Goal: Task Accomplishment & Management: Manage account settings

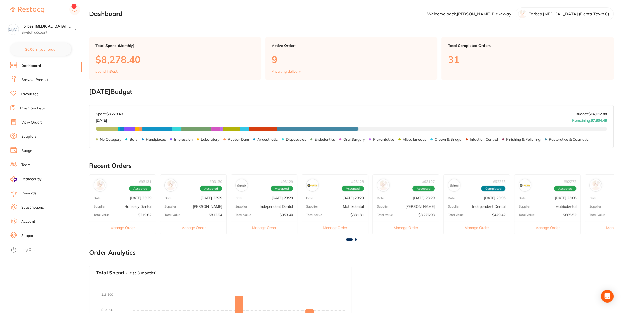
click at [30, 122] on link "View Orders" at bounding box center [31, 122] width 21 height 5
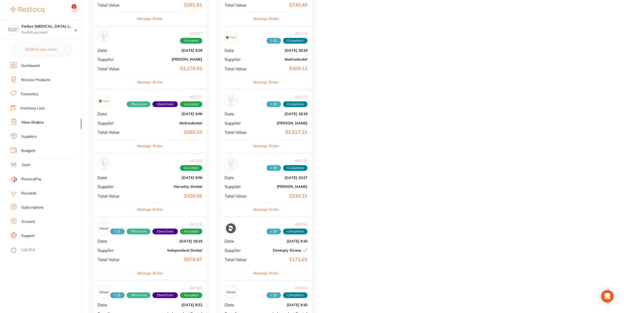
scroll to position [331, 0]
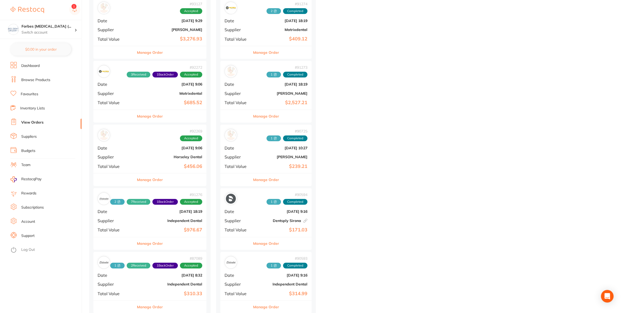
click at [148, 152] on div "# 92269 Accepted Date [DATE] 9:06 Supplier Horseley Dental Total Value $456.06" at bounding box center [149, 149] width 113 height 49
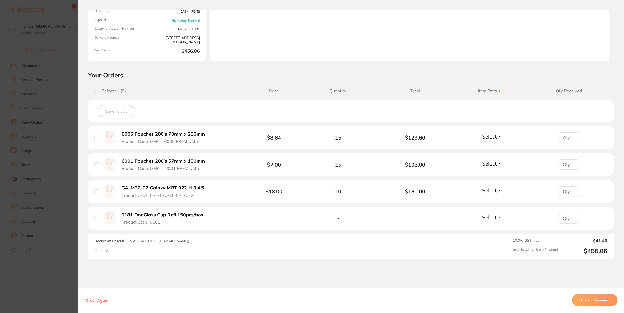
scroll to position [63, 0]
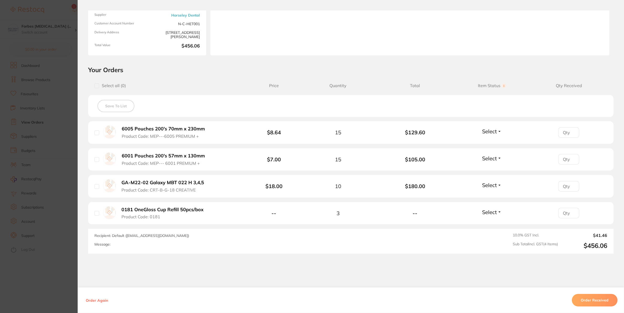
click at [584, 301] on button "Order Received" at bounding box center [595, 300] width 46 height 13
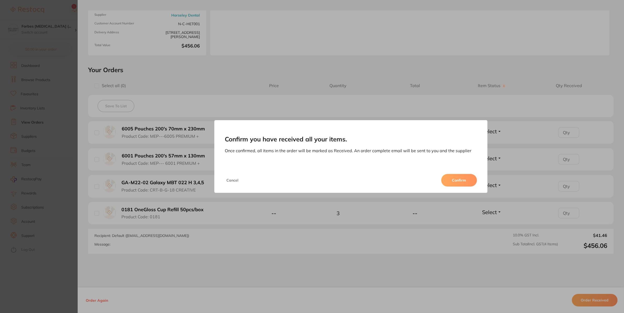
click at [450, 183] on button "Confirm" at bounding box center [459, 180] width 36 height 13
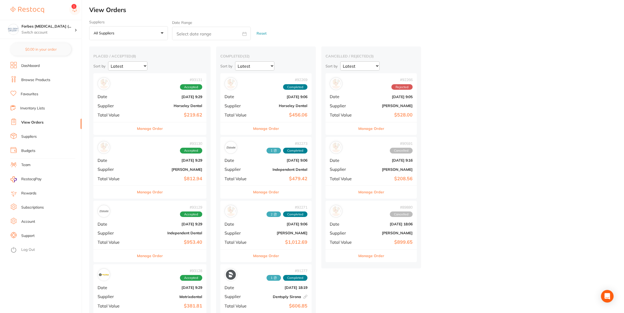
click at [251, 94] on span "Date" at bounding box center [238, 96] width 26 height 5
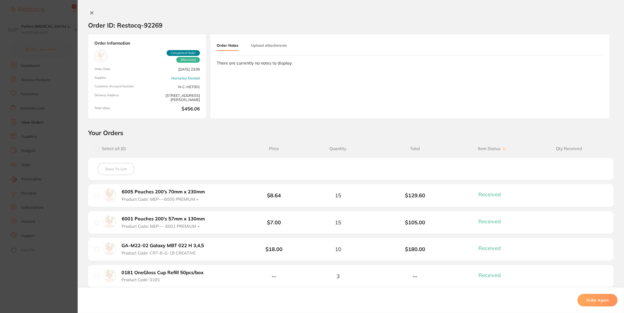
click at [261, 46] on button "Upload attachments" at bounding box center [269, 45] width 36 height 9
click at [576, 85] on span "Upload" at bounding box center [582, 84] width 13 height 5
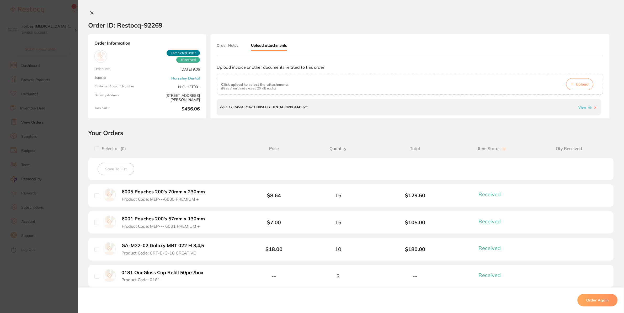
click at [27, 82] on section "Order ID: Restocq- 92269 Order Information 4 Received Completed Order Order Dat…" at bounding box center [312, 156] width 624 height 313
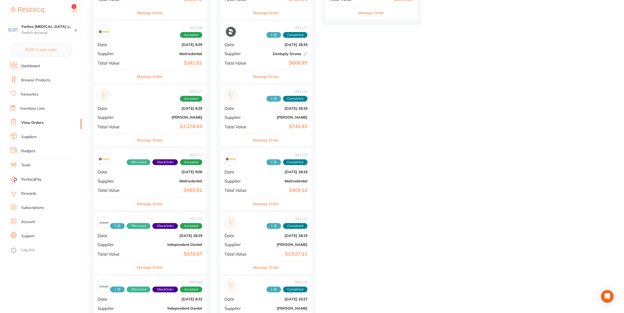
scroll to position [276, 0]
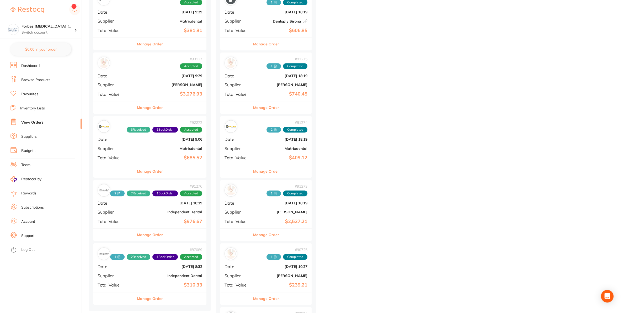
click at [168, 154] on div "# 92272 3 Received 1 Back Order Accepted Date [DATE] 9:06 Supplier Matrixdental…" at bounding box center [149, 140] width 113 height 49
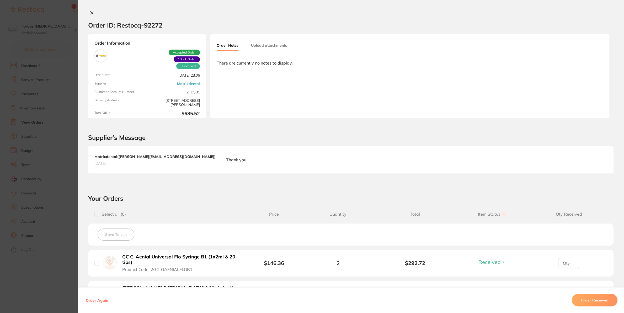
drag, startPoint x: 12, startPoint y: 110, endPoint x: 72, endPoint y: 117, distance: 60.5
click at [13, 109] on section "Order ID: Restocq- 92272 Order Information 3 Received 1 Back Order Accepted Ord…" at bounding box center [312, 156] width 624 height 313
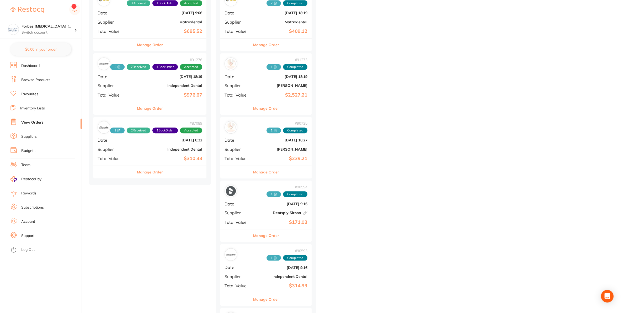
scroll to position [413, 0]
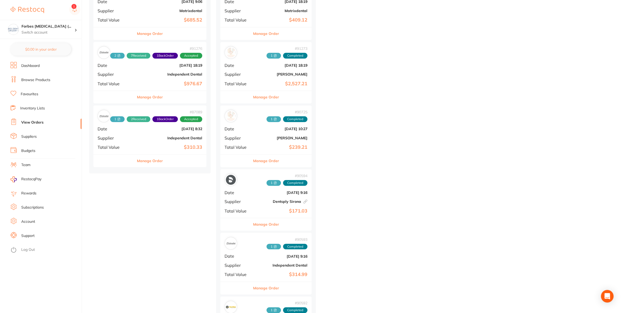
click at [150, 146] on b "$310.33" at bounding box center [168, 148] width 67 height 6
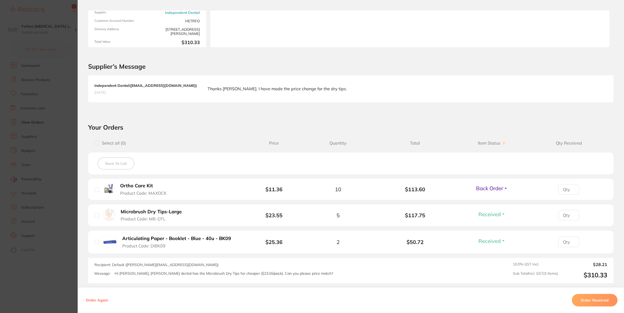
scroll to position [120, 0]
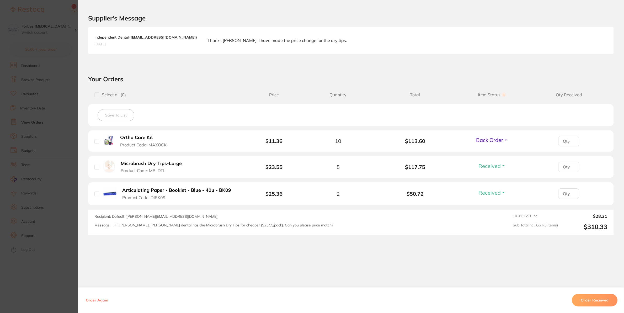
drag, startPoint x: 3, startPoint y: 166, endPoint x: 9, endPoint y: 163, distance: 7.4
click at [3, 166] on section "Order ID: Restocq- 87089 Order Information 2 Received 1 Back Order Accepted Ord…" at bounding box center [312, 156] width 624 height 313
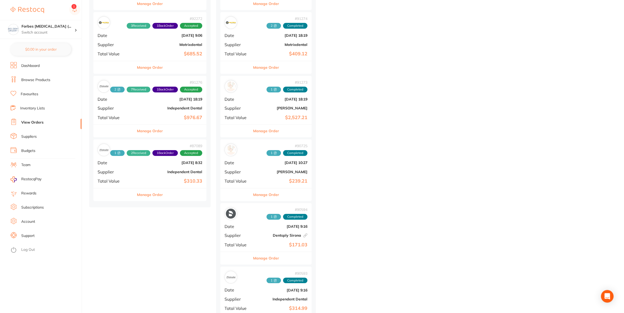
scroll to position [358, 0]
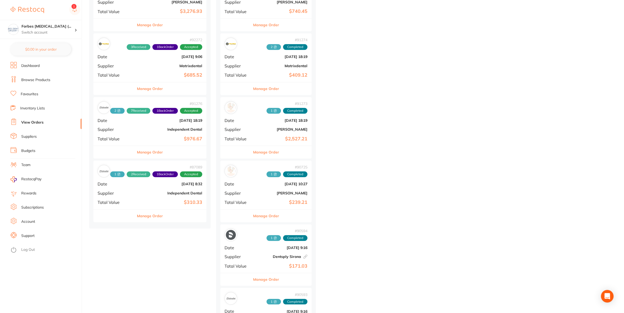
click at [145, 132] on div "# 91276 2 7 Received 1 Back Order Accepted Date [DATE] 18:19 Supplier Independe…" at bounding box center [149, 121] width 113 height 49
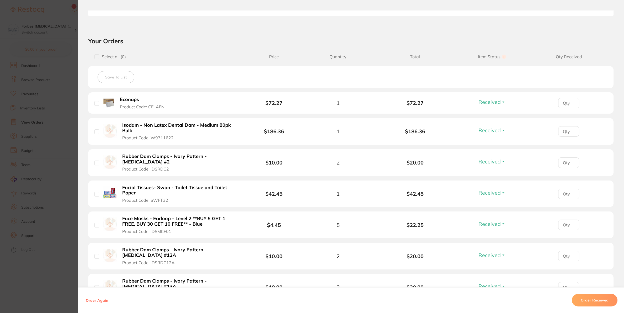
scroll to position [220, 0]
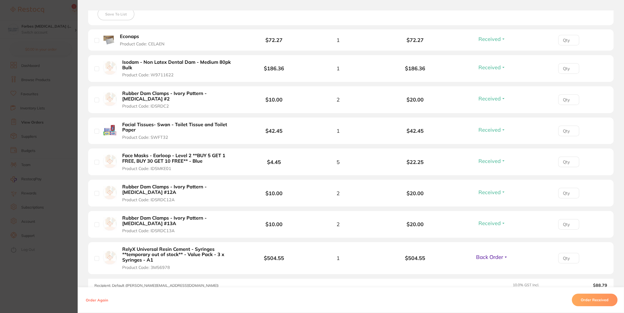
click at [31, 189] on section "Order ID: Restocq- 91276 Order Information 7 Received 1 Back Order Accepted Ord…" at bounding box center [312, 156] width 624 height 313
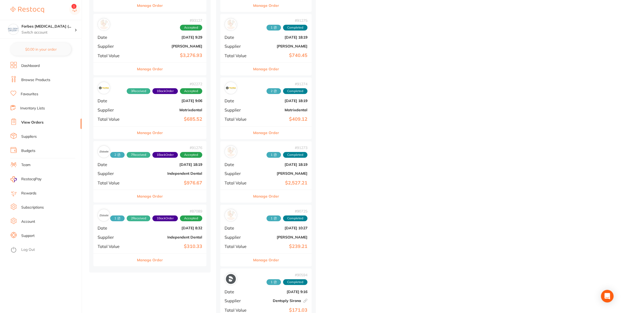
scroll to position [303, 0]
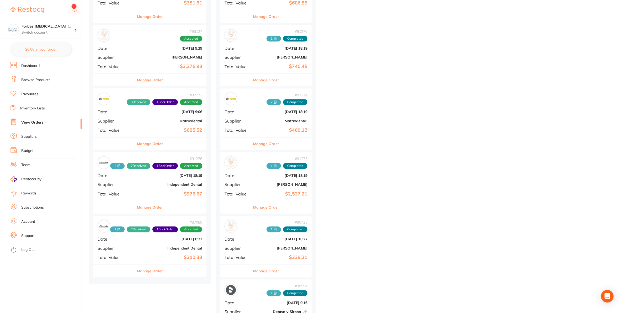
click at [161, 127] on div "# 92272 3 Received 1 Back Order Accepted Date [DATE] 9:06 Supplier Matrixdental…" at bounding box center [149, 112] width 113 height 49
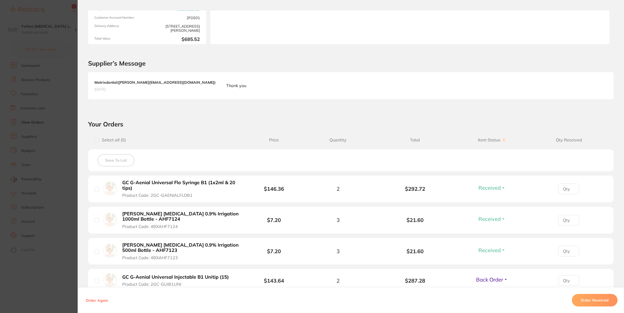
scroll to position [130, 0]
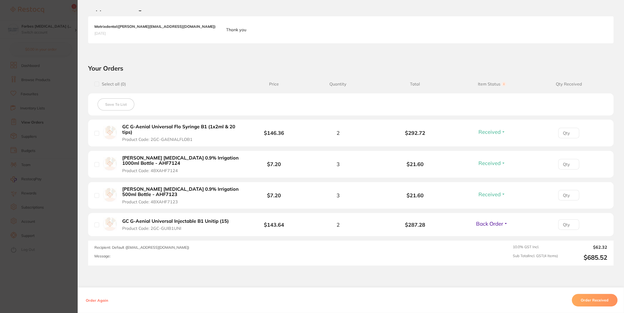
click at [54, 182] on section "Order ID: Restocq- 92272 Order Information 3 Received 1 Back Order Accepted Ord…" at bounding box center [312, 156] width 624 height 313
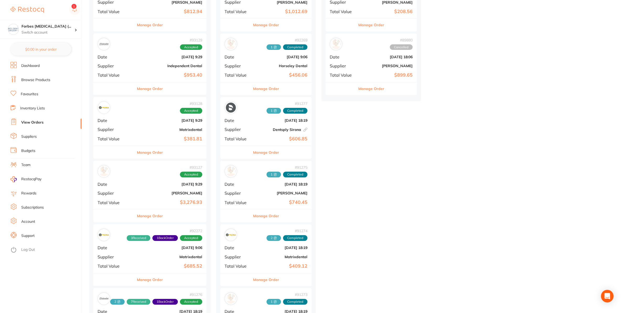
scroll to position [165, 0]
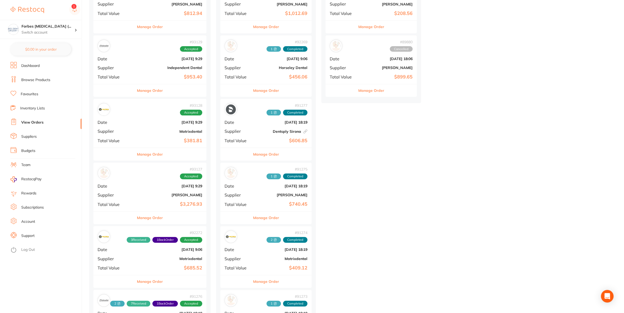
click at [146, 190] on div "# 93127 Accepted Date [DATE] 9:29 Supplier [PERSON_NAME] Total Value $3,276.93" at bounding box center [149, 187] width 113 height 49
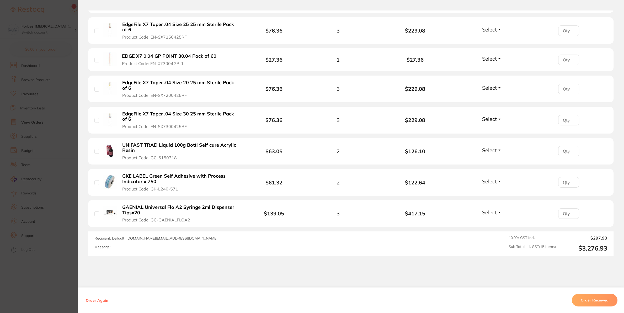
scroll to position [409, 0]
click at [599, 301] on button "Order Received" at bounding box center [595, 300] width 46 height 13
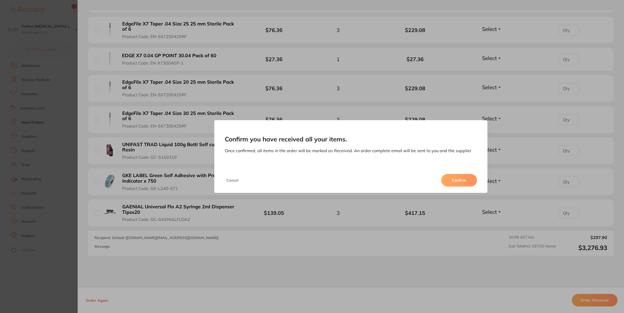
click at [467, 179] on button "Confirm" at bounding box center [459, 180] width 36 height 13
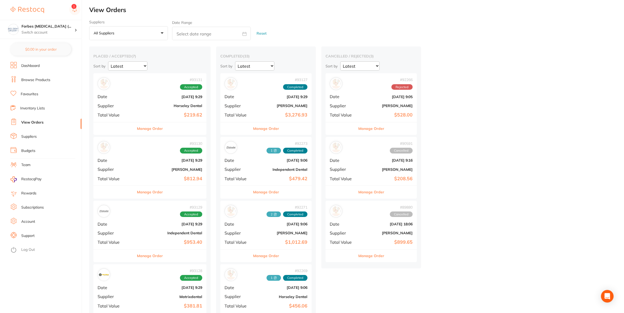
click at [255, 106] on div "# 93127 Completed Date [DATE] 9:29 Supplier [PERSON_NAME] Total Value $3,276.93" at bounding box center [265, 97] width 91 height 49
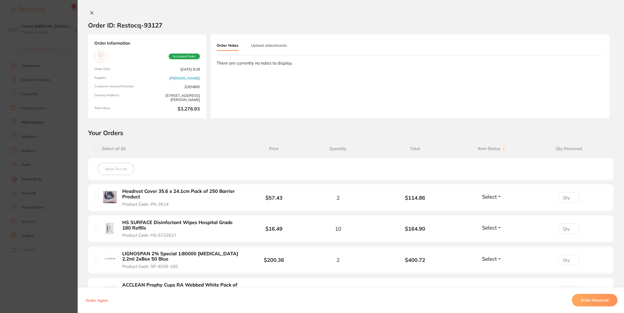
click at [280, 51] on div "Order Notes Upload attachments" at bounding box center [258, 46] width 83 height 10
click at [274, 48] on button "Upload attachments" at bounding box center [269, 45] width 36 height 9
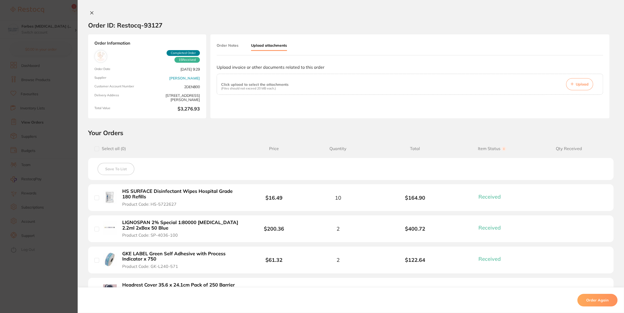
click at [587, 85] on button "Upload" at bounding box center [579, 84] width 27 height 12
